Goal: Navigation & Orientation: Find specific page/section

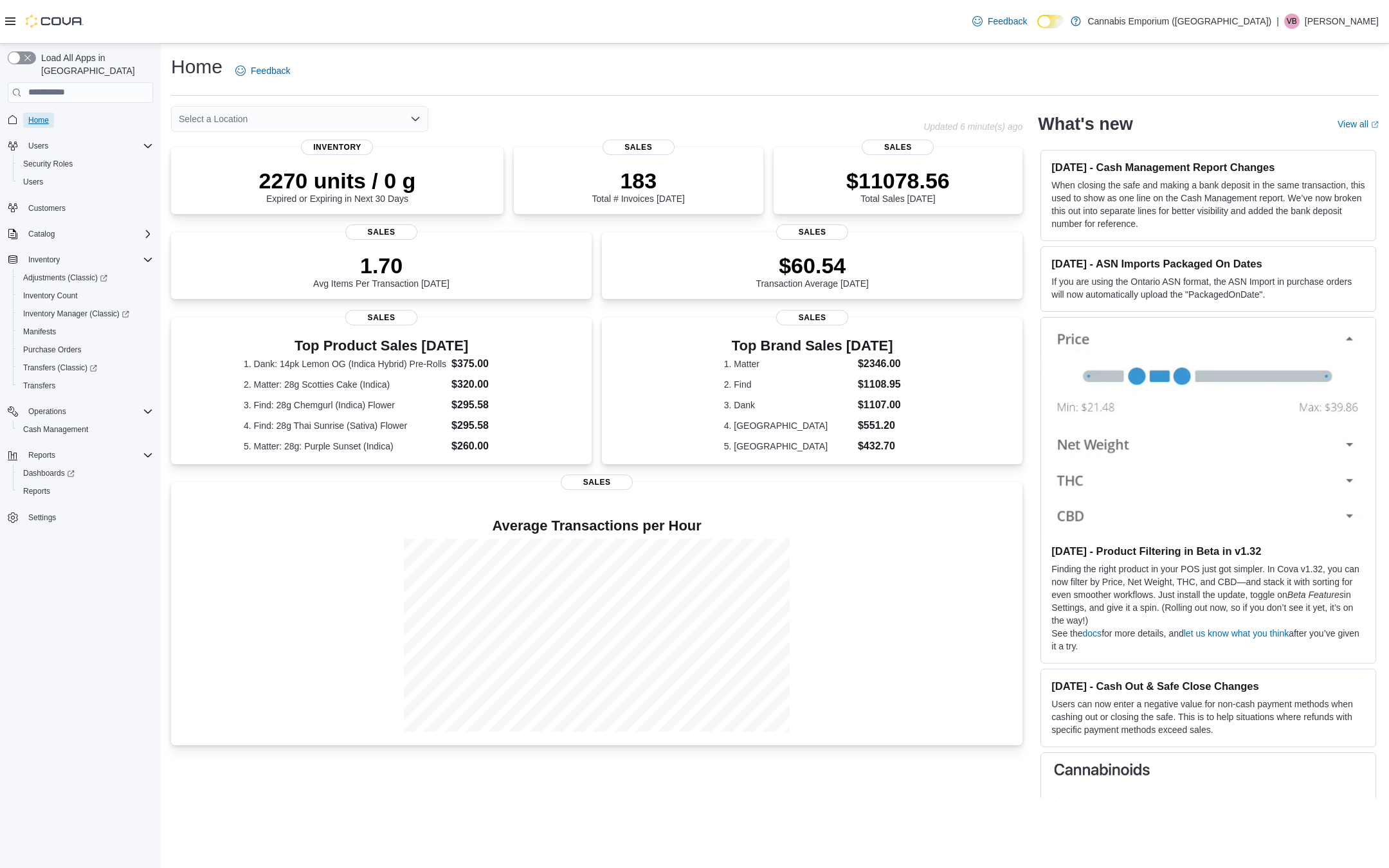
click at [46, 115] on span "Home" at bounding box center [39, 120] width 21 height 10
